Goal: Task Accomplishment & Management: Use online tool/utility

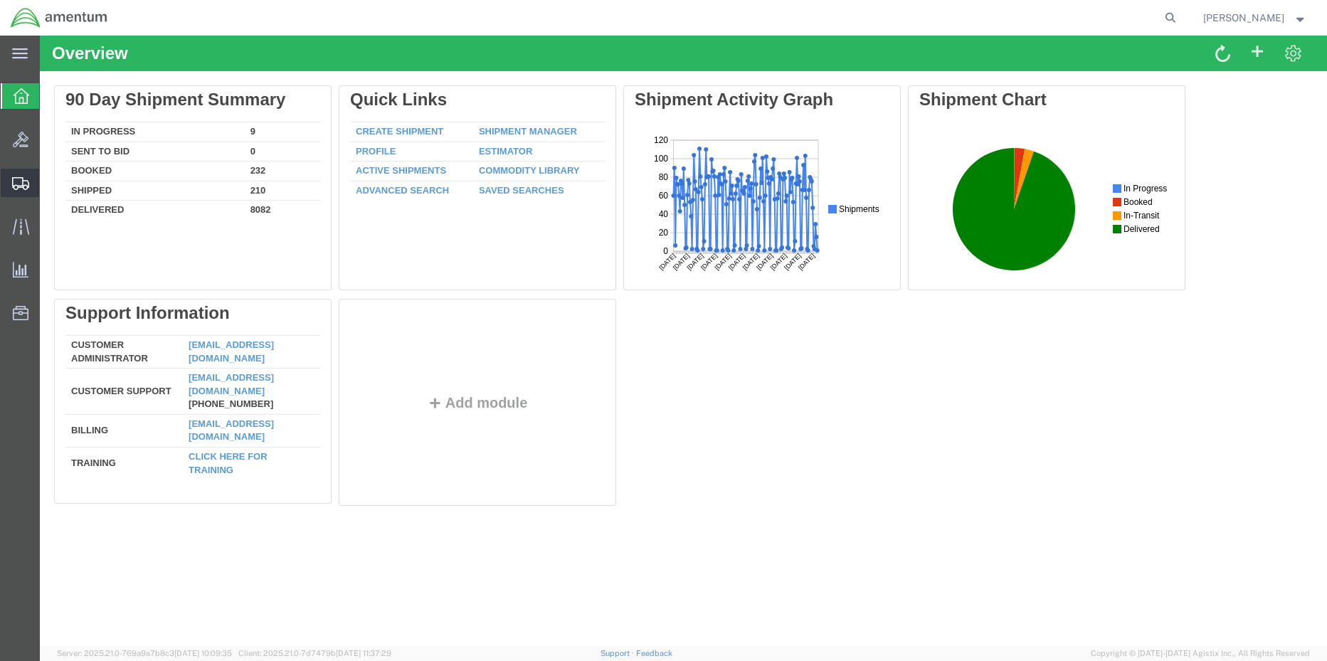
click at [0, 0] on span "Shipment Manager" at bounding box center [0, 0] width 0 height 0
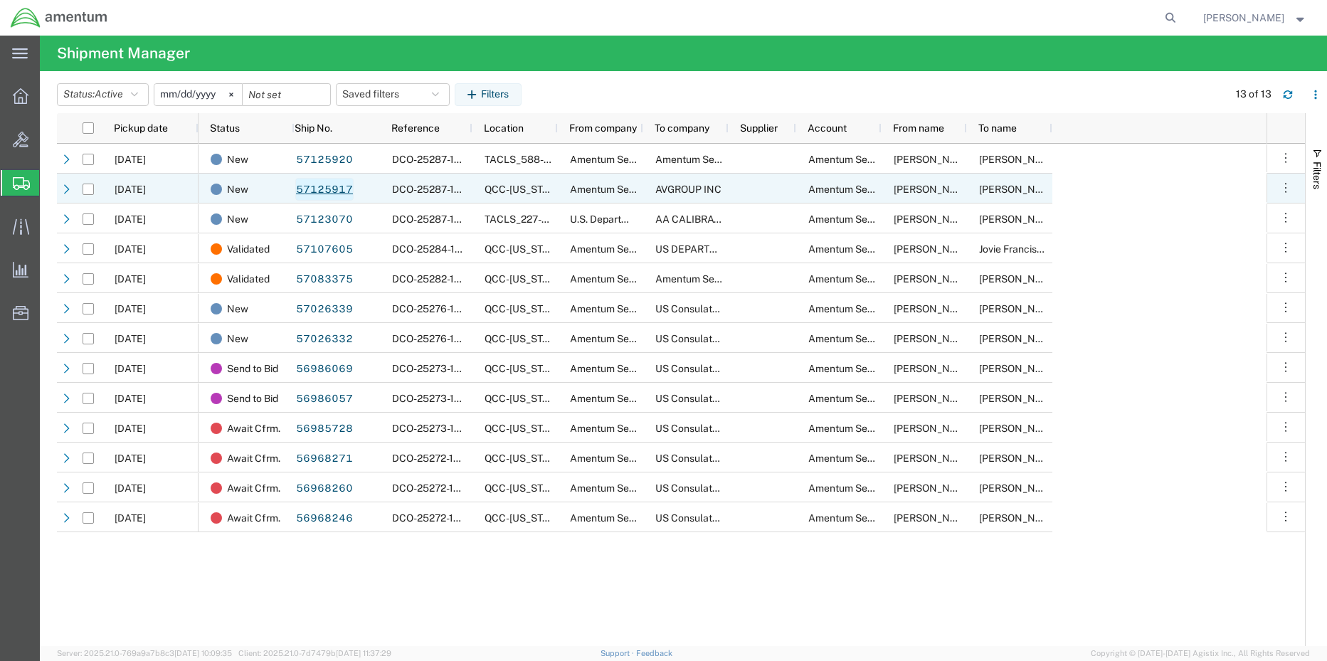
click at [317, 192] on link "57125917" at bounding box center [324, 189] width 58 height 23
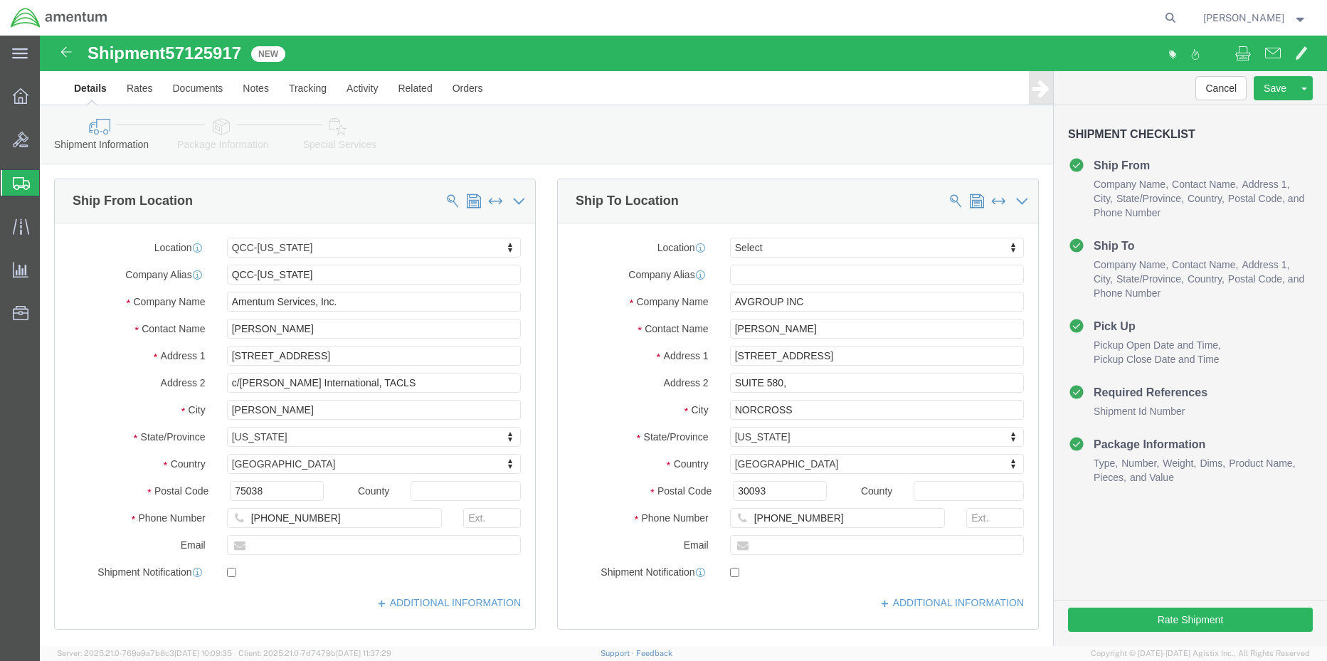
select select "42668"
select select
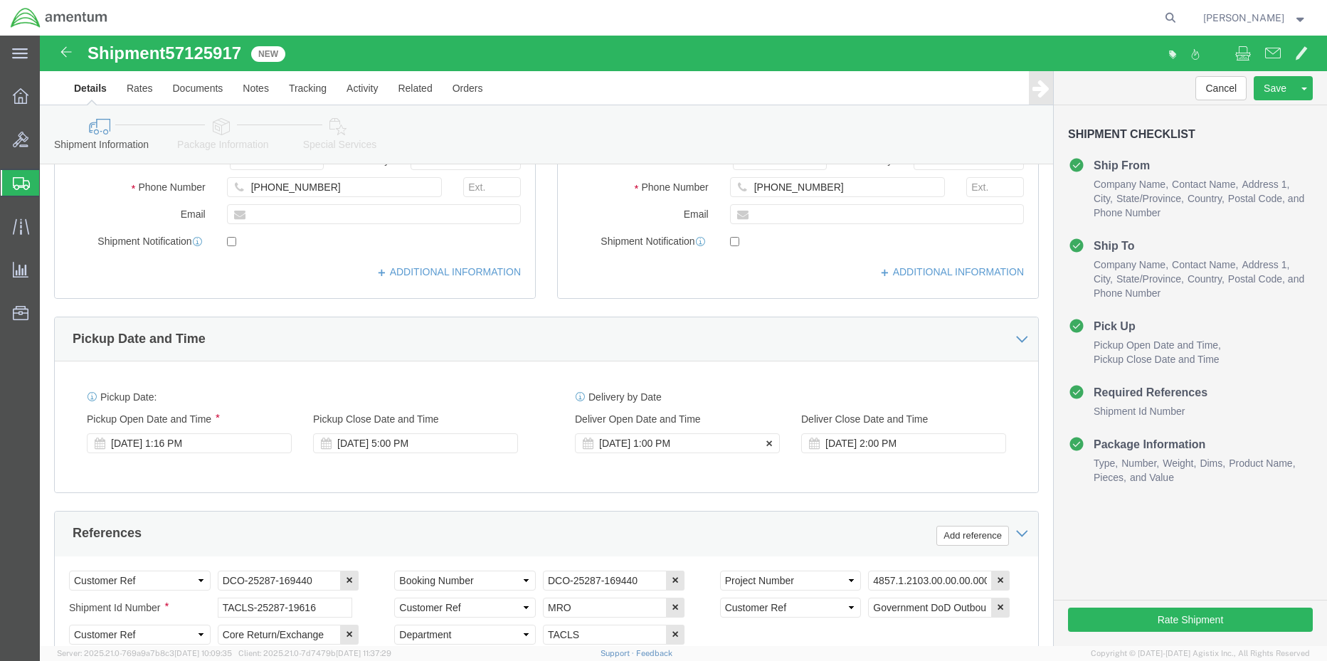
scroll to position [356, 0]
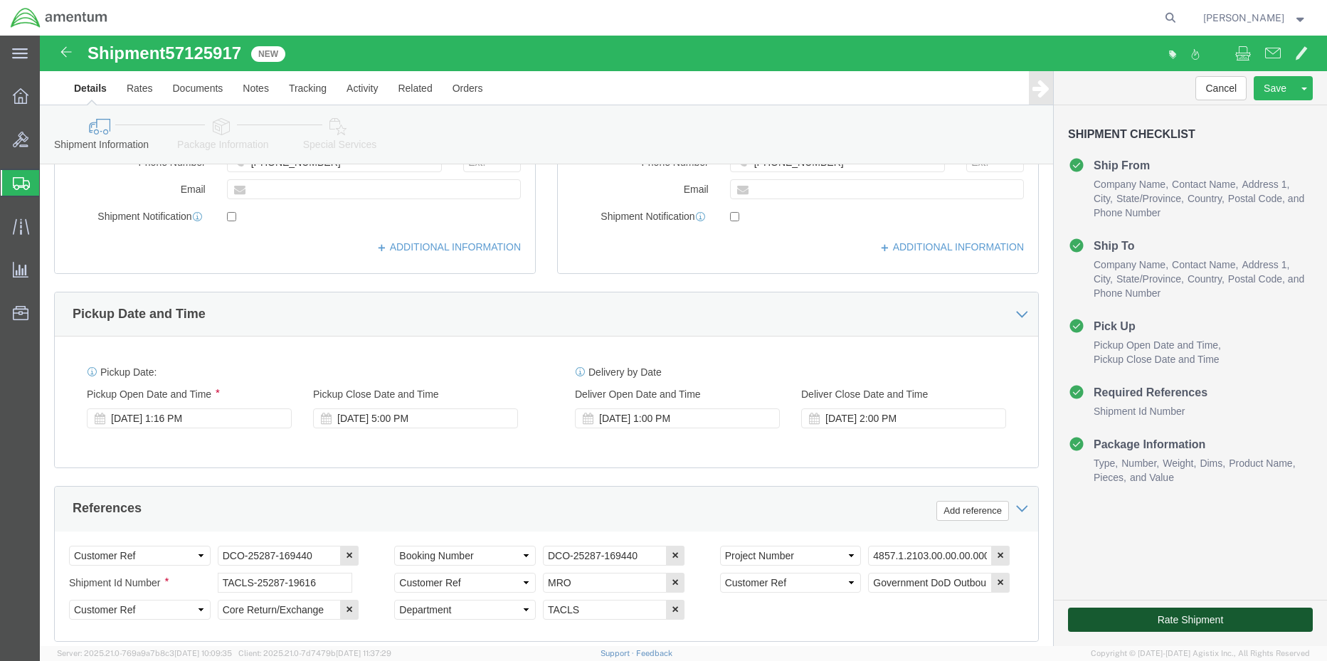
click button "Rate Shipment"
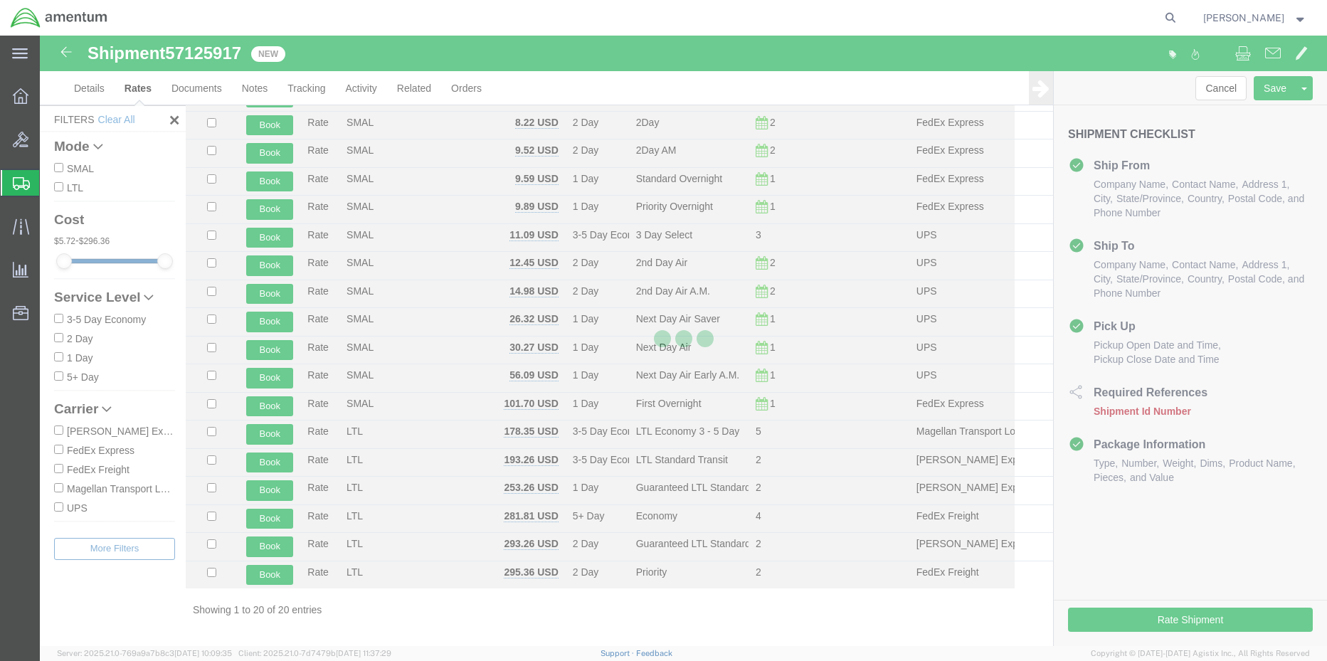
scroll to position [134, 0]
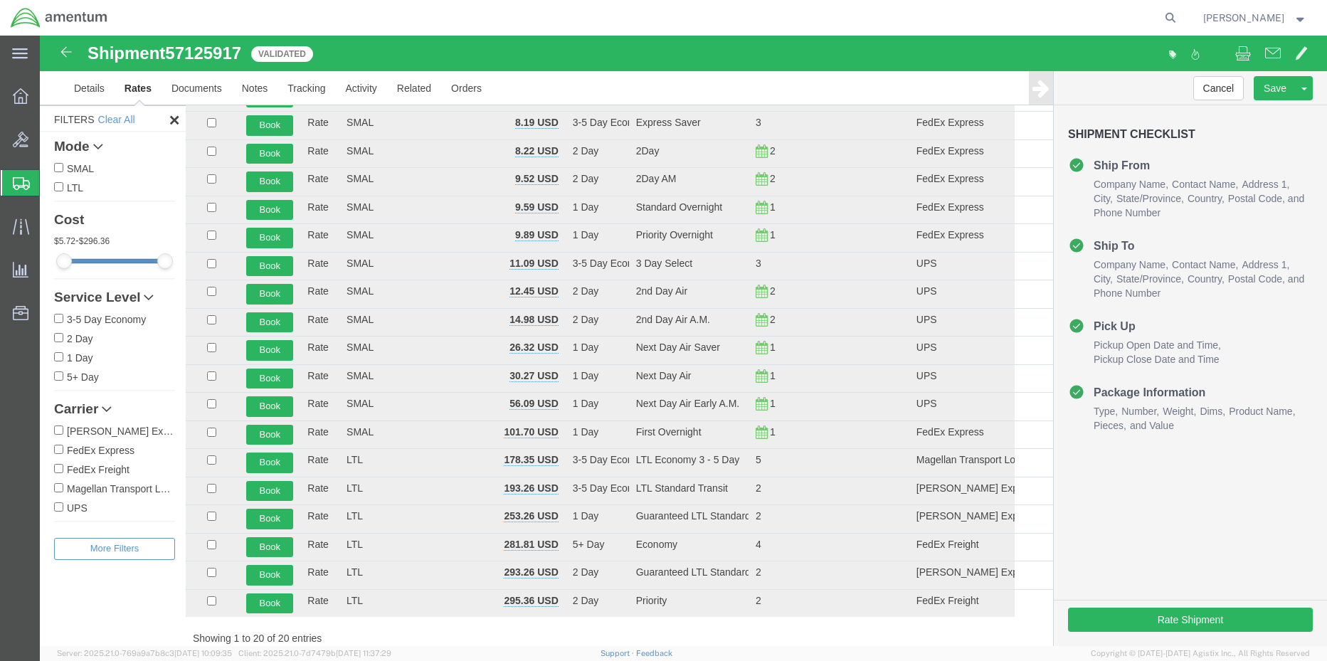
click at [57, 448] on input "FedEx Express" at bounding box center [58, 449] width 9 height 9
checkbox input "true"
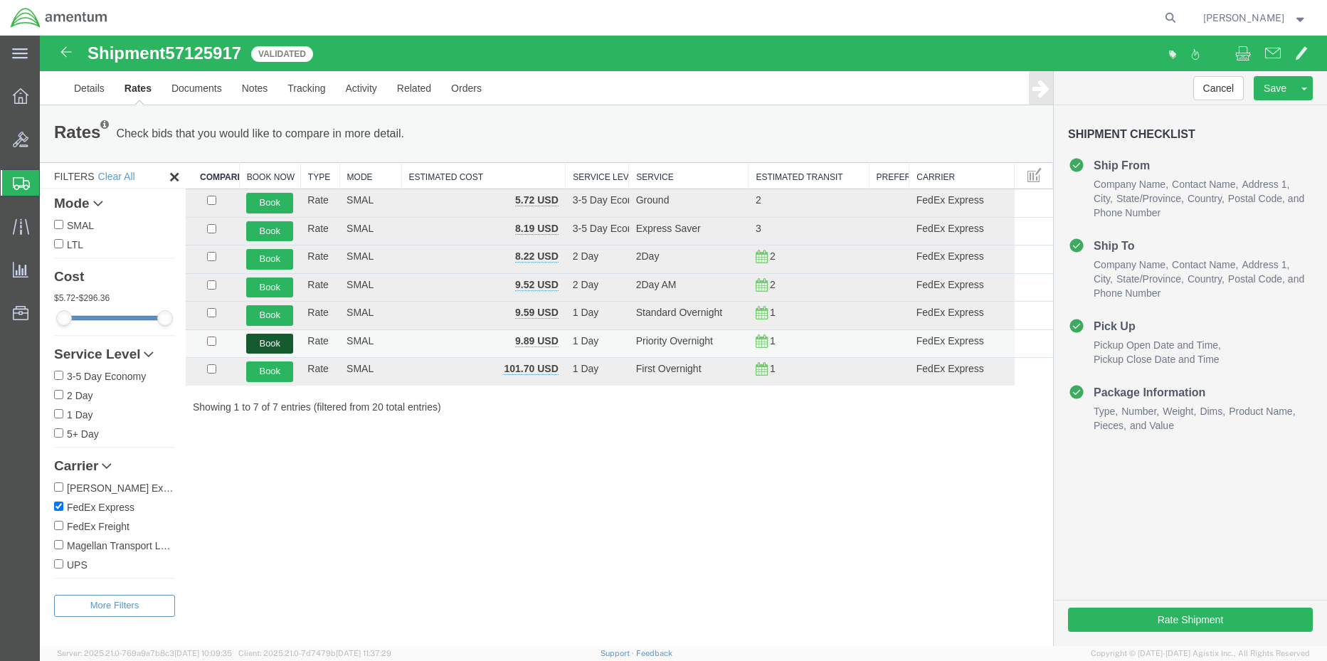
click at [269, 343] on button "Book" at bounding box center [269, 344] width 47 height 21
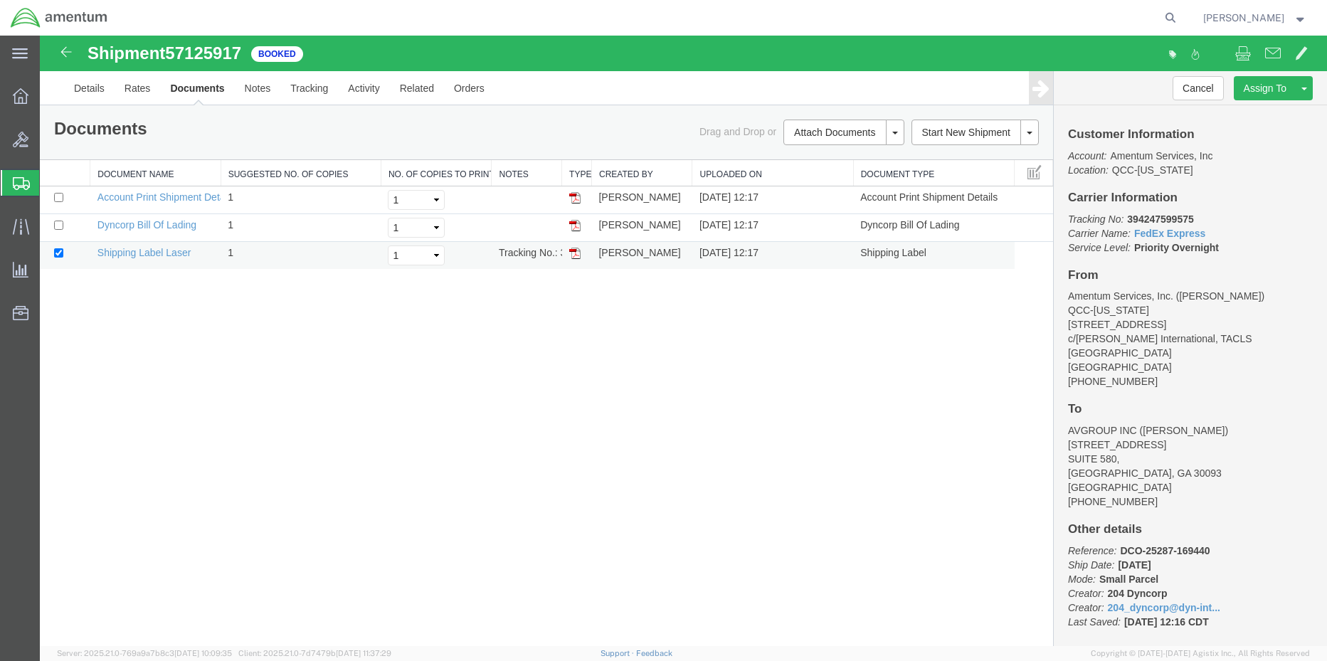
click at [575, 255] on img at bounding box center [574, 253] width 11 height 11
